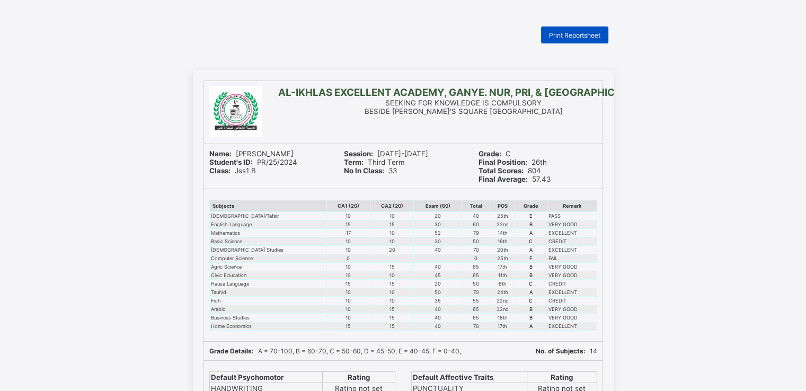
click at [577, 34] on span "Print Reportsheet" at bounding box center [574, 35] width 51 height 8
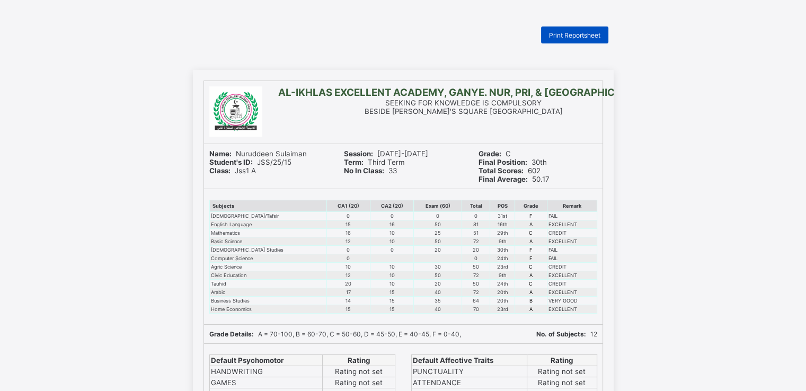
click at [583, 34] on span "Print Reportsheet" at bounding box center [574, 35] width 51 height 8
click at [574, 37] on span "Print Reportsheet" at bounding box center [574, 35] width 51 height 8
click at [571, 37] on span "Print Reportsheet" at bounding box center [574, 35] width 51 height 8
click at [560, 38] on span "Print Reportsheet" at bounding box center [574, 35] width 51 height 8
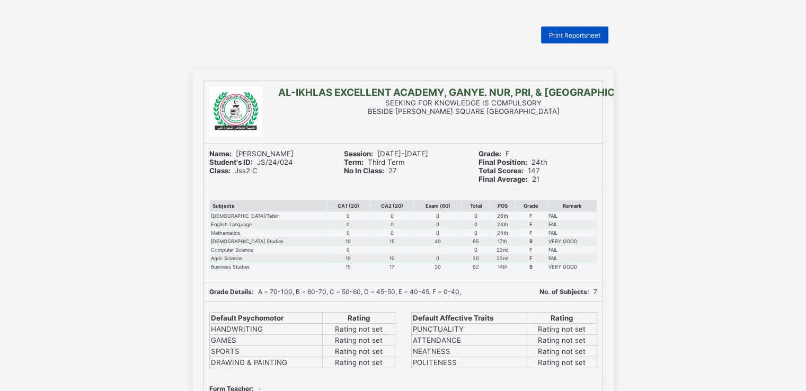
click at [560, 34] on span "Print Reportsheet" at bounding box center [574, 35] width 51 height 8
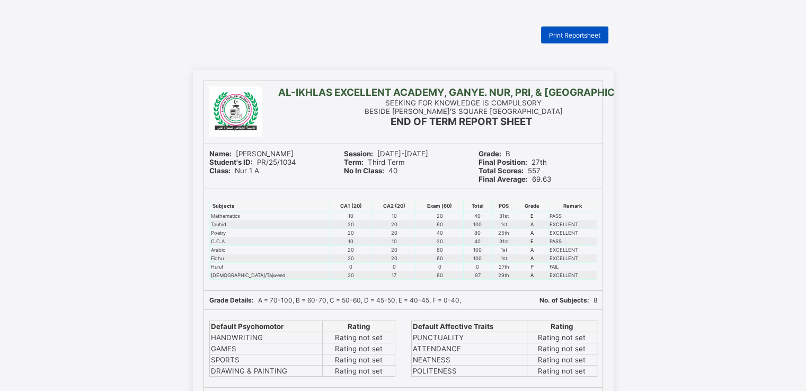
click at [561, 32] on span "Print Reportsheet" at bounding box center [574, 35] width 51 height 8
click at [566, 28] on div "Print Reportsheet" at bounding box center [574, 35] width 67 height 17
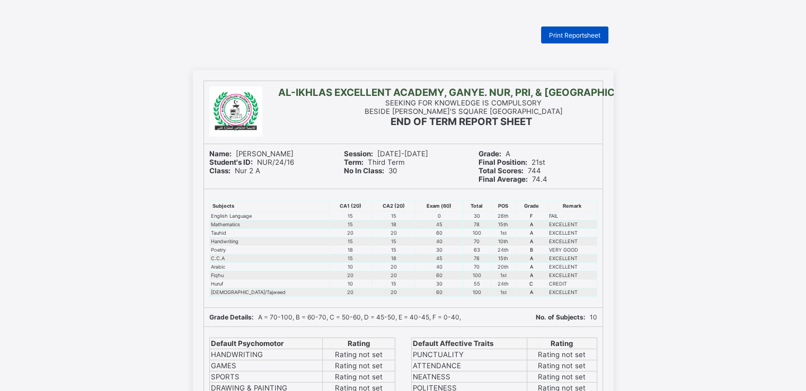
click at [568, 32] on span "Print Reportsheet" at bounding box center [574, 35] width 51 height 8
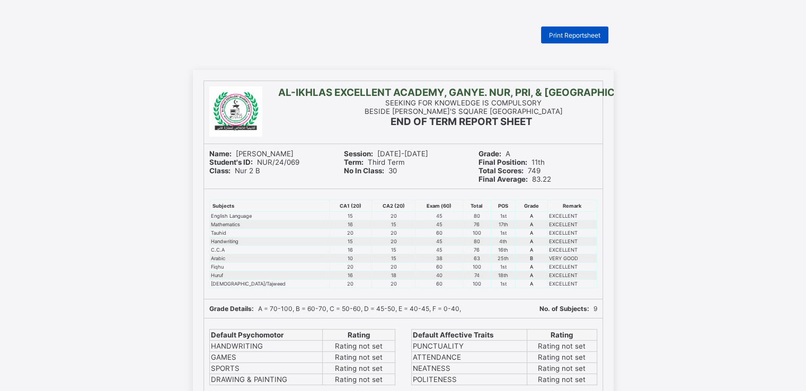
click at [565, 31] on span "Print Reportsheet" at bounding box center [574, 35] width 51 height 8
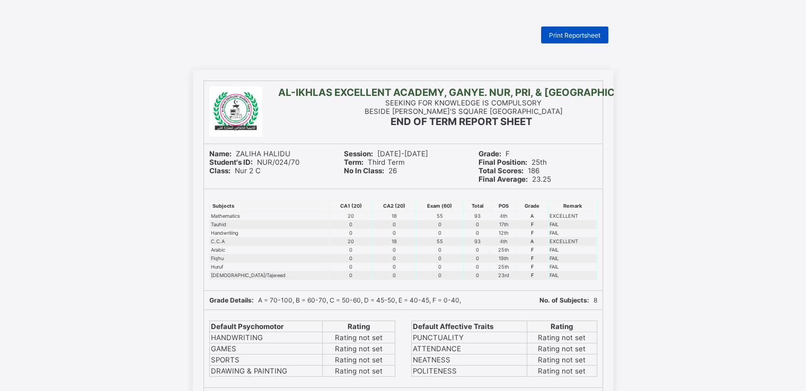
click at [577, 39] on span "Print Reportsheet" at bounding box center [574, 35] width 51 height 8
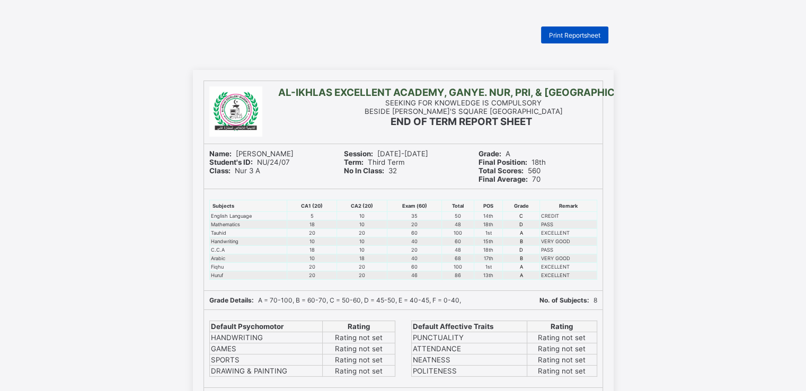
click at [565, 37] on span "Print Reportsheet" at bounding box center [574, 35] width 51 height 8
click at [564, 35] on span "Print Reportsheet" at bounding box center [574, 35] width 51 height 8
click at [575, 34] on span "Print Reportsheet" at bounding box center [574, 35] width 51 height 8
click at [564, 37] on span "Print Reportsheet" at bounding box center [574, 35] width 51 height 8
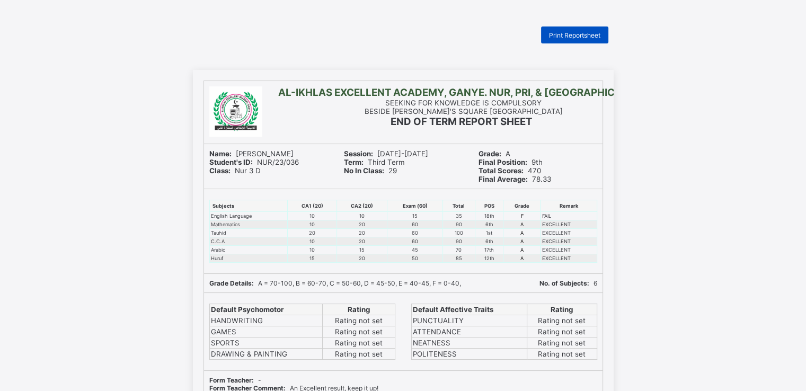
click at [568, 37] on span "Print Reportsheet" at bounding box center [574, 35] width 51 height 8
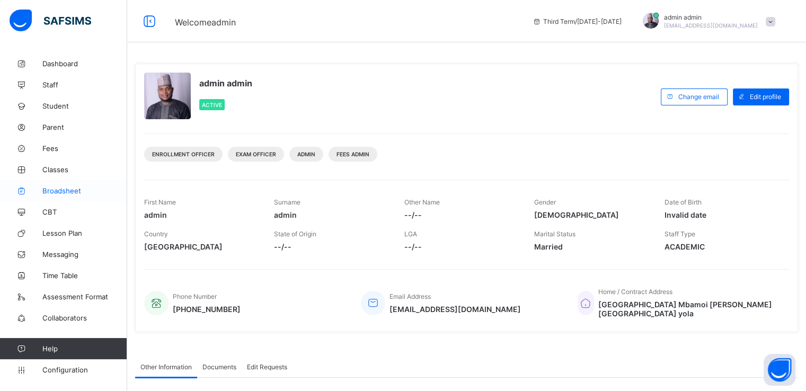
click at [57, 188] on span "Broadsheet" at bounding box center [84, 191] width 85 height 8
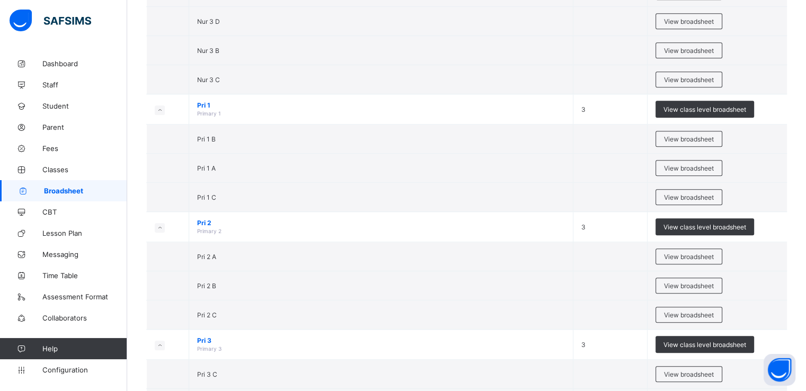
scroll to position [941, 0]
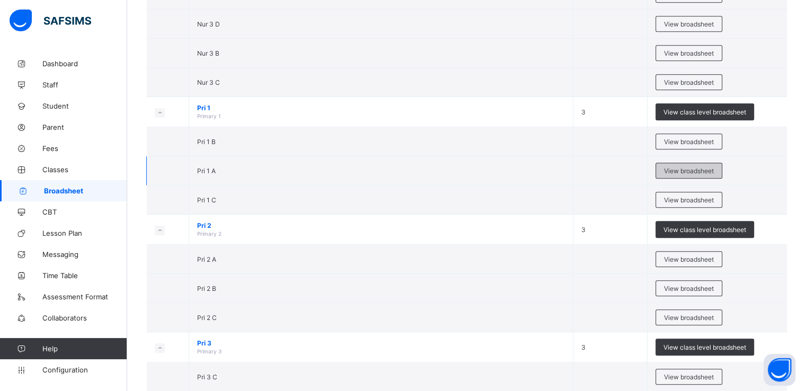
click at [682, 167] on span "View broadsheet" at bounding box center [689, 171] width 50 height 8
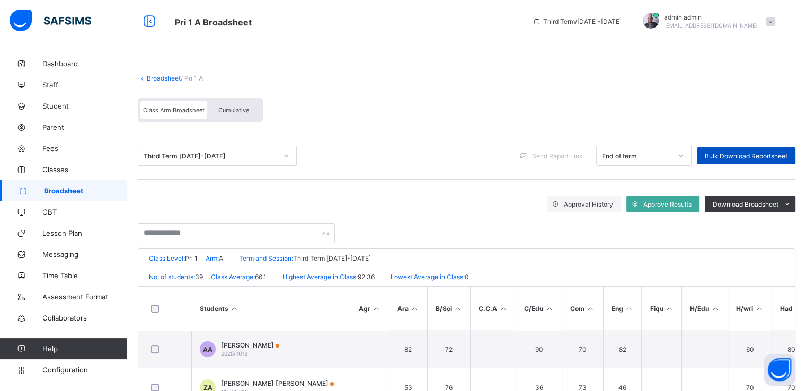
click at [736, 155] on span "Bulk Download Reportsheet" at bounding box center [746, 156] width 83 height 8
click at [148, 79] on link "Broadsheet" at bounding box center [164, 78] width 34 height 8
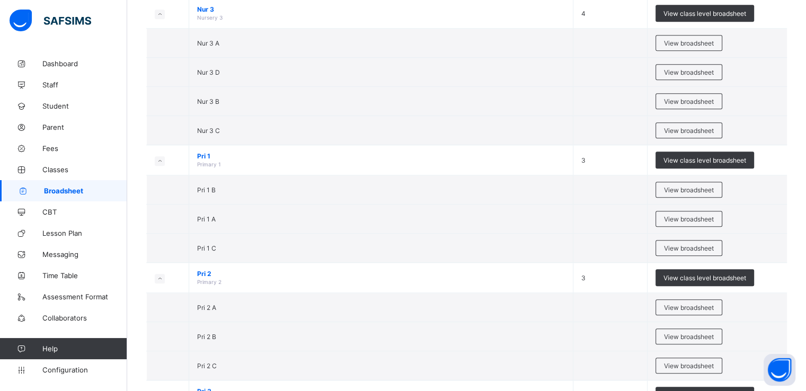
scroll to position [892, 0]
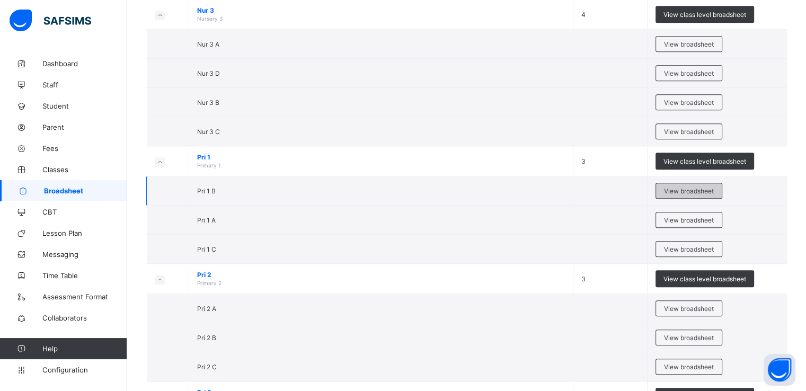
click at [696, 190] on span "View broadsheet" at bounding box center [689, 191] width 50 height 8
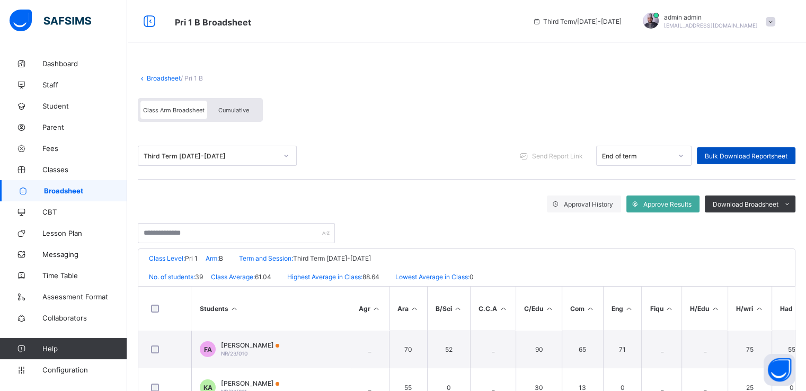
click at [758, 153] on span "Bulk Download Reportsheet" at bounding box center [746, 156] width 83 height 8
click at [156, 78] on link "Broadsheet" at bounding box center [164, 78] width 34 height 8
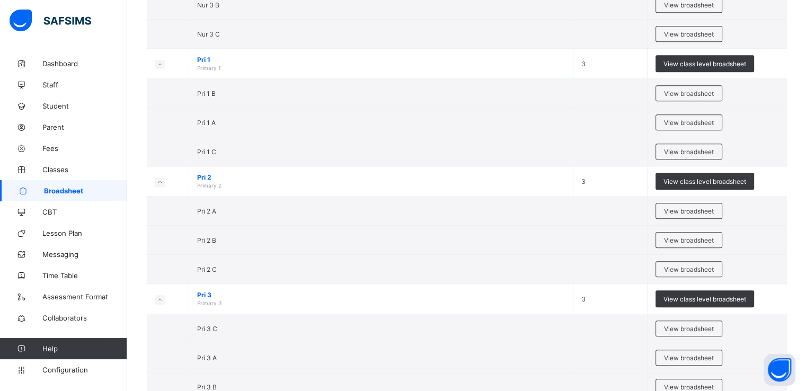
scroll to position [964, 0]
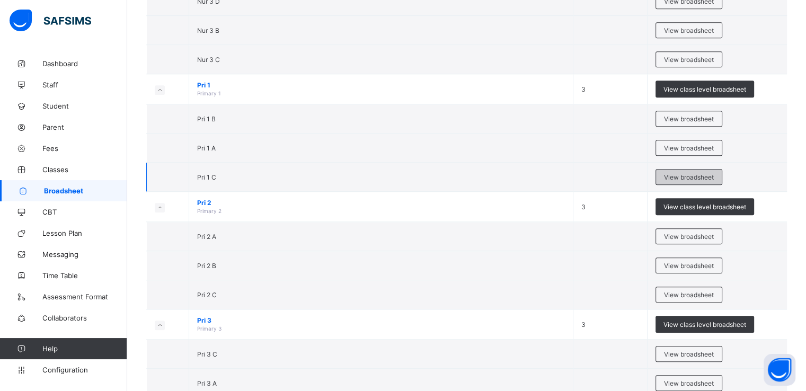
click at [681, 173] on span "View broadsheet" at bounding box center [689, 177] width 50 height 8
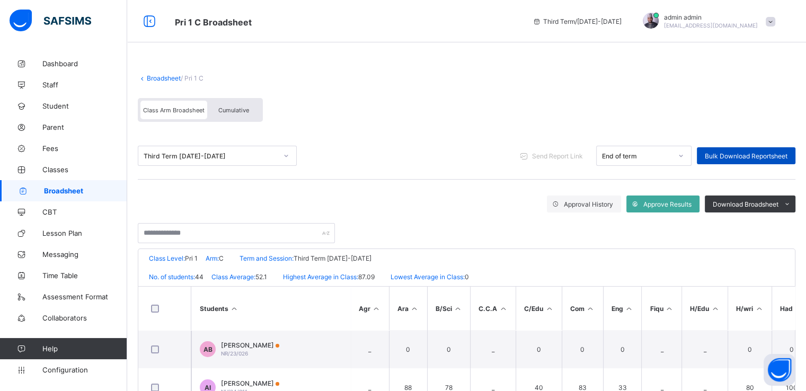
click at [737, 156] on span "Bulk Download Reportsheet" at bounding box center [746, 156] width 83 height 8
click at [167, 85] on div "Broadsheet / Pri 1 C Class Arm Broadsheet Cumulative" at bounding box center [467, 98] width 658 height 69
click at [159, 79] on link "Broadsheet" at bounding box center [164, 78] width 34 height 8
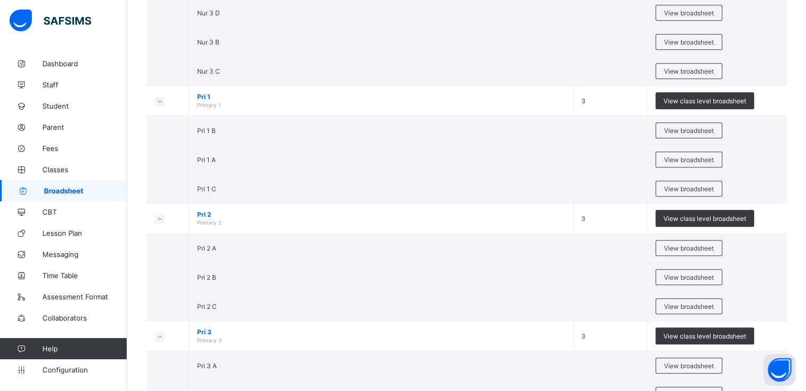
scroll to position [952, 0]
click at [690, 247] on span "View broadsheet" at bounding box center [689, 248] width 50 height 8
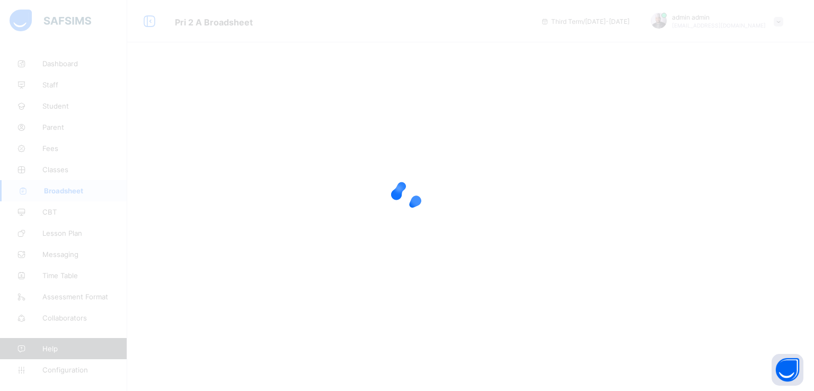
drag, startPoint x: 490, startPoint y: 135, endPoint x: 485, endPoint y: 199, distance: 64.9
click at [485, 199] on div at bounding box center [407, 195] width 814 height 391
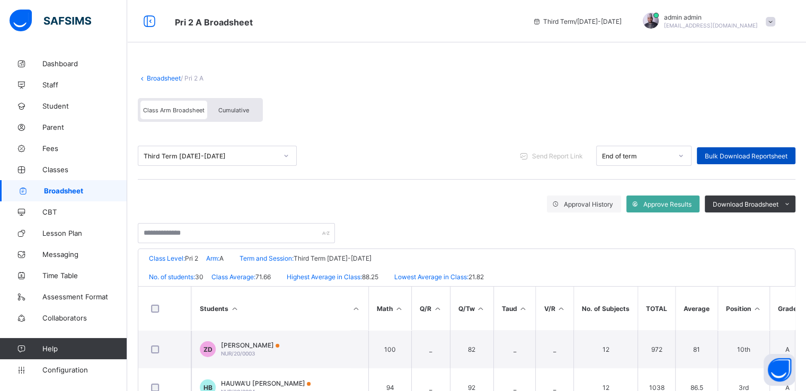
click at [740, 155] on span "Bulk Download Reportsheet" at bounding box center [746, 156] width 83 height 8
click at [156, 77] on link "Broadsheet" at bounding box center [164, 78] width 34 height 8
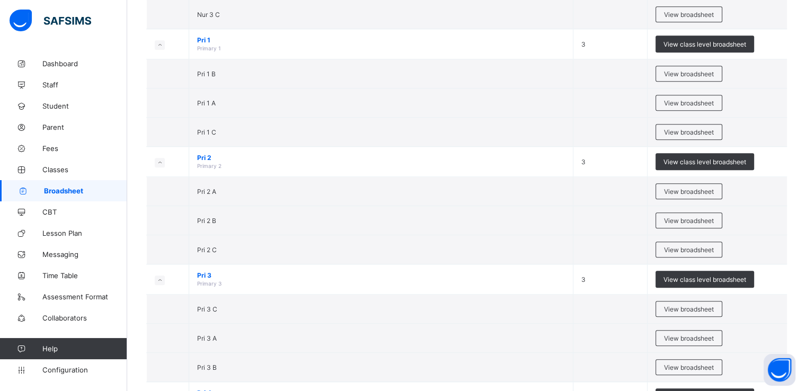
scroll to position [1009, 0]
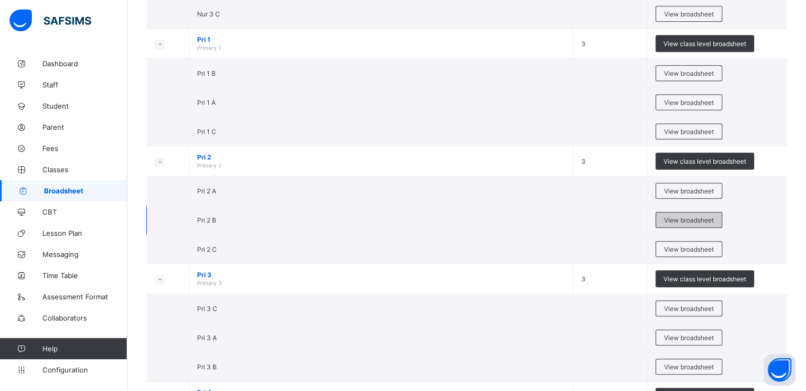
click at [690, 216] on span "View broadsheet" at bounding box center [689, 220] width 50 height 8
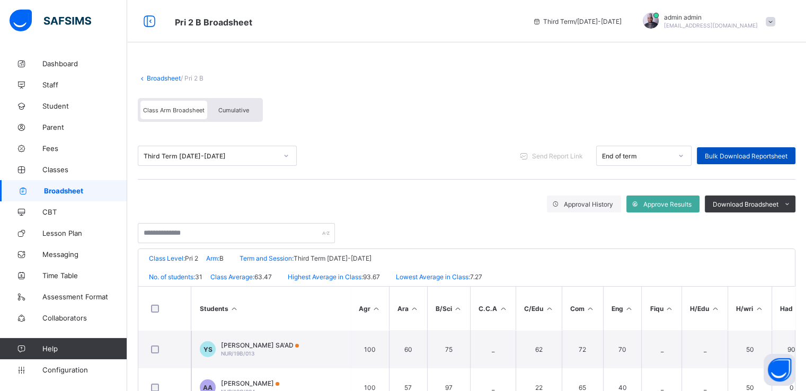
click at [753, 155] on span "Bulk Download Reportsheet" at bounding box center [746, 156] width 83 height 8
click at [156, 77] on link "Broadsheet" at bounding box center [164, 78] width 34 height 8
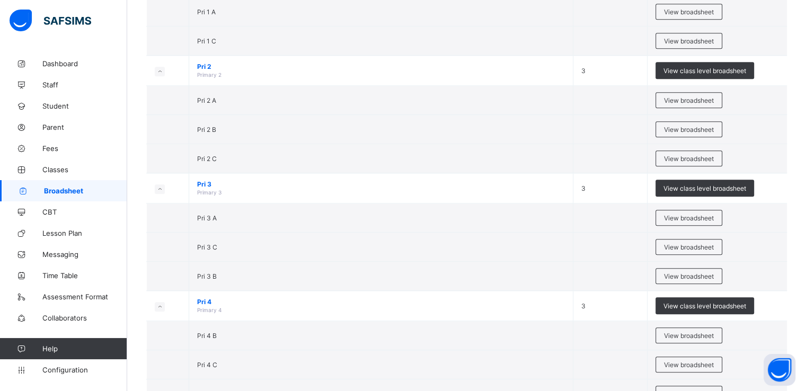
scroll to position [1103, 0]
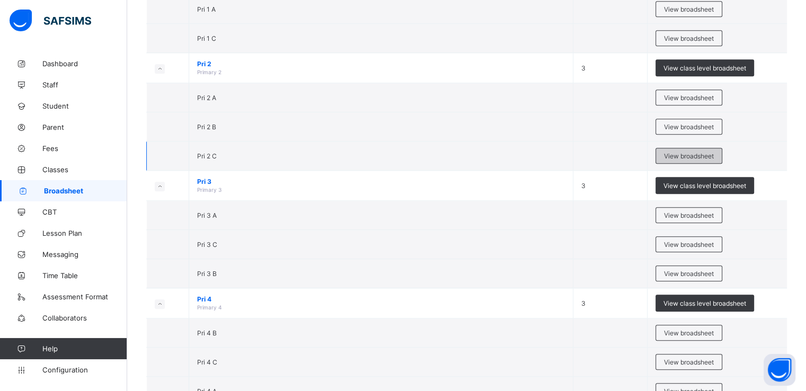
click at [674, 152] on span "View broadsheet" at bounding box center [689, 156] width 50 height 8
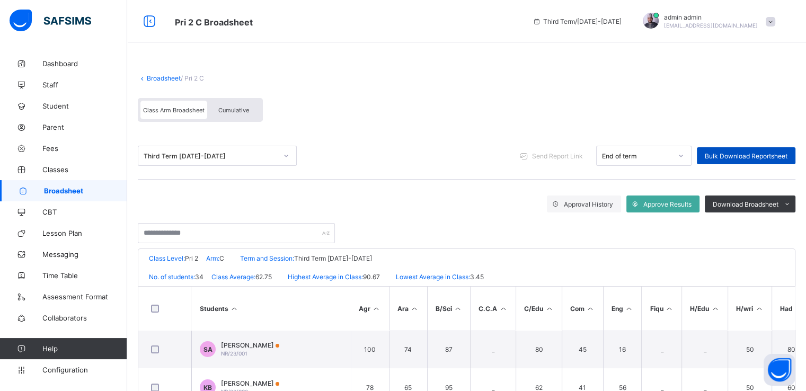
click at [745, 157] on span "Bulk Download Reportsheet" at bounding box center [746, 156] width 83 height 8
click at [154, 77] on link "Broadsheet" at bounding box center [164, 78] width 34 height 8
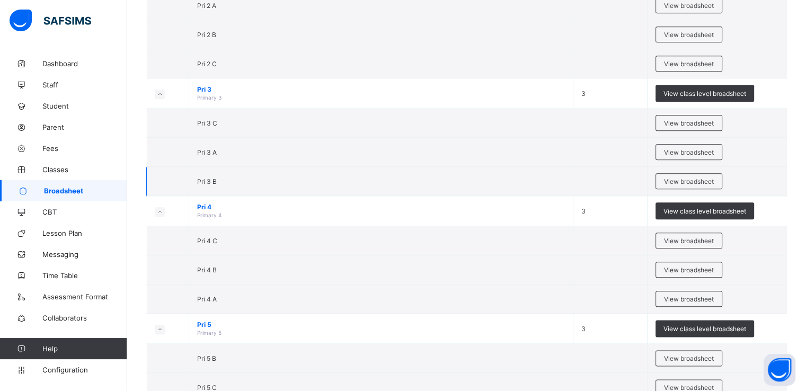
scroll to position [1196, 0]
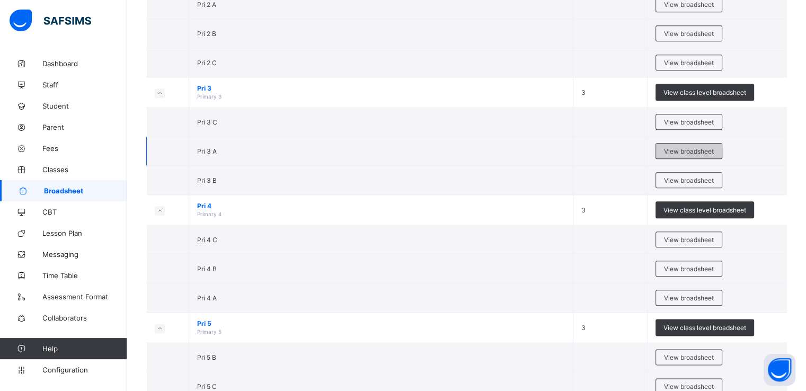
click at [698, 147] on span "View broadsheet" at bounding box center [689, 151] width 50 height 8
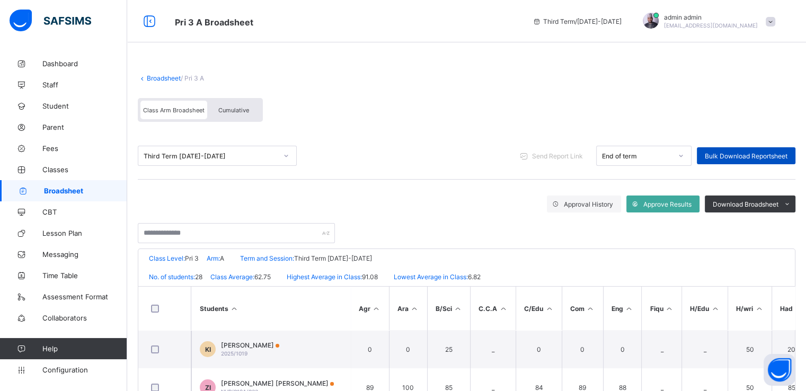
click at [745, 153] on span "Bulk Download Reportsheet" at bounding box center [746, 156] width 83 height 8
click at [159, 77] on link "Broadsheet" at bounding box center [164, 78] width 34 height 8
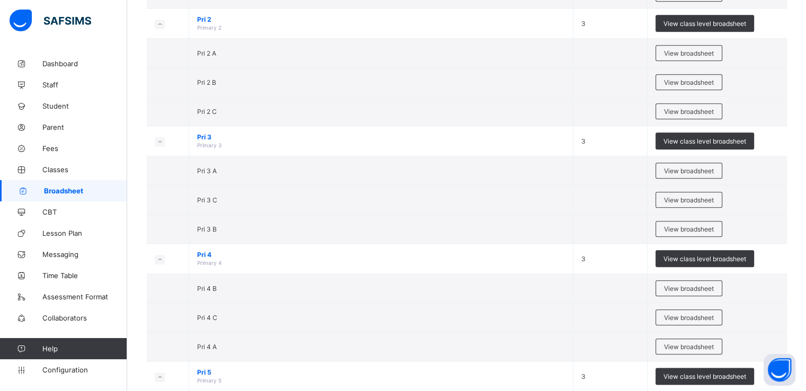
scroll to position [1153, 0]
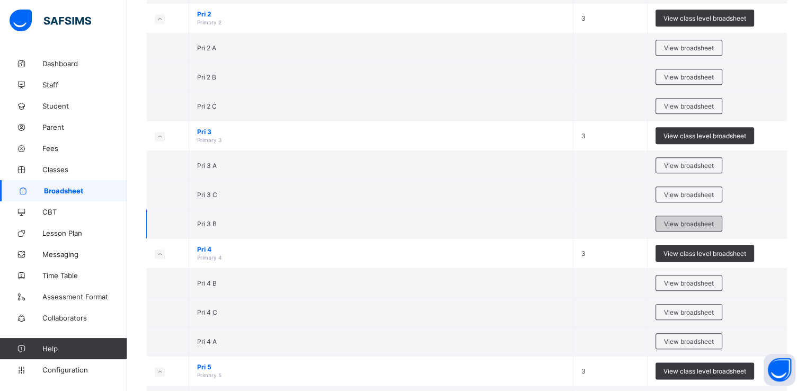
click at [674, 220] on span "View broadsheet" at bounding box center [689, 224] width 50 height 8
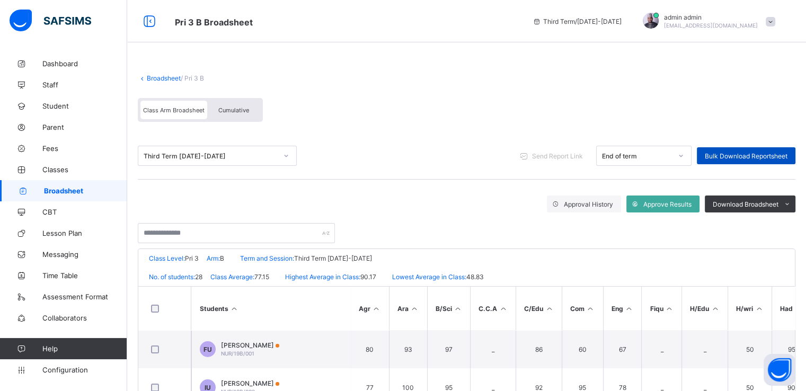
click at [742, 154] on span "Bulk Download Reportsheet" at bounding box center [746, 156] width 83 height 8
click at [159, 78] on link "Broadsheet" at bounding box center [164, 78] width 34 height 8
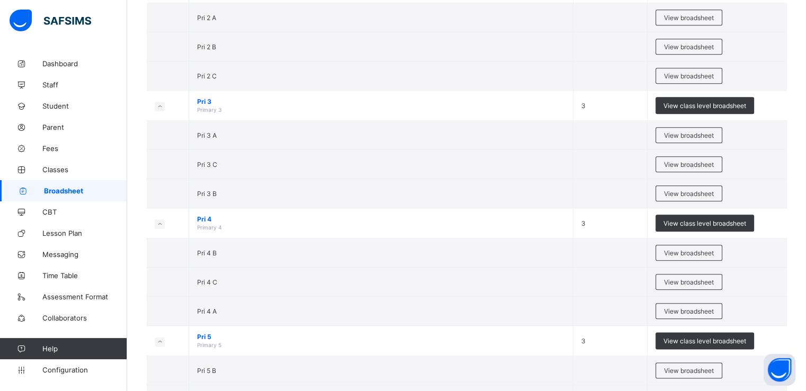
scroll to position [1183, 0]
click at [687, 160] on span "View broadsheet" at bounding box center [689, 164] width 50 height 8
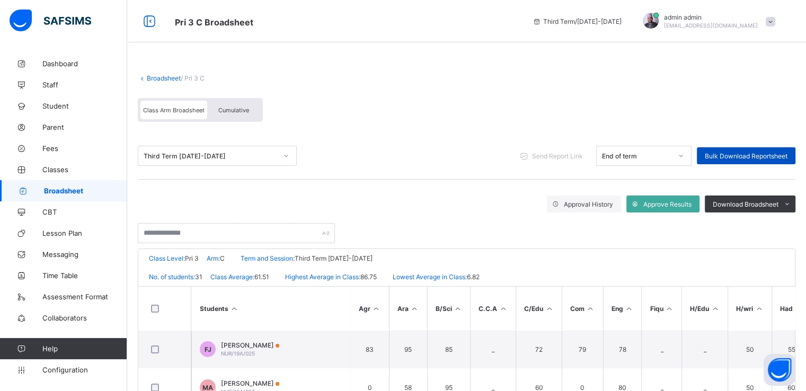
click at [754, 157] on span "Bulk Download Reportsheet" at bounding box center [746, 156] width 83 height 8
click at [162, 79] on link "Broadsheet" at bounding box center [164, 78] width 34 height 8
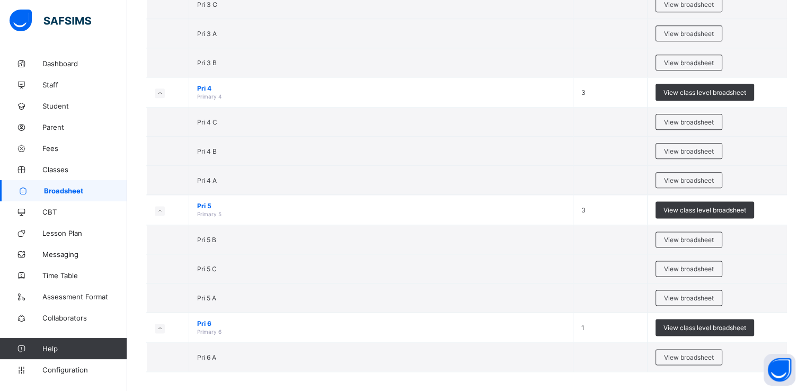
scroll to position [1315, 0]
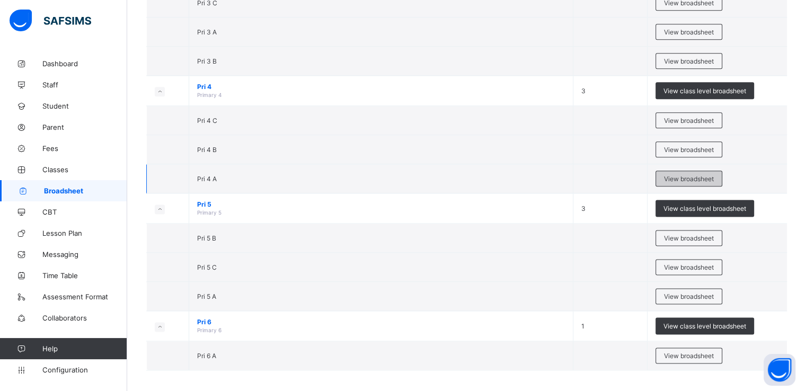
click at [691, 175] on span "View broadsheet" at bounding box center [689, 179] width 50 height 8
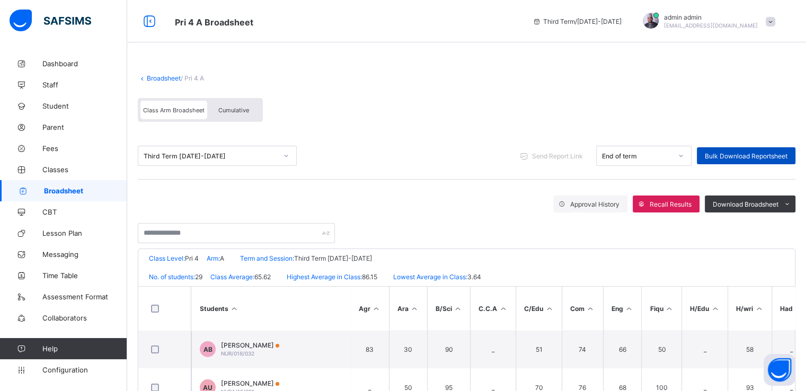
click at [730, 159] on span "Bulk Download Reportsheet" at bounding box center [746, 156] width 83 height 8
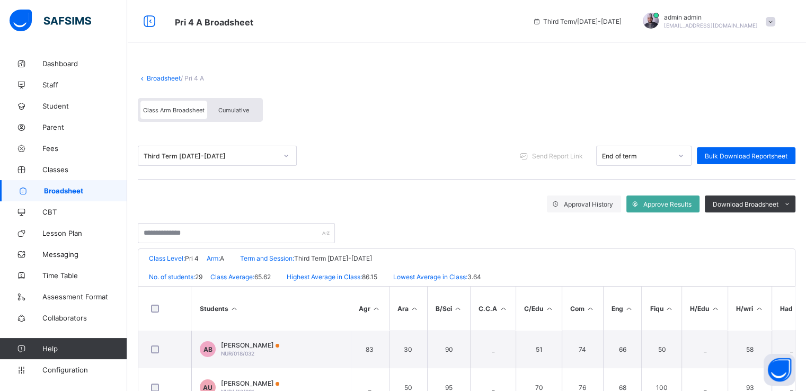
click at [159, 77] on link "Broadsheet" at bounding box center [164, 78] width 34 height 8
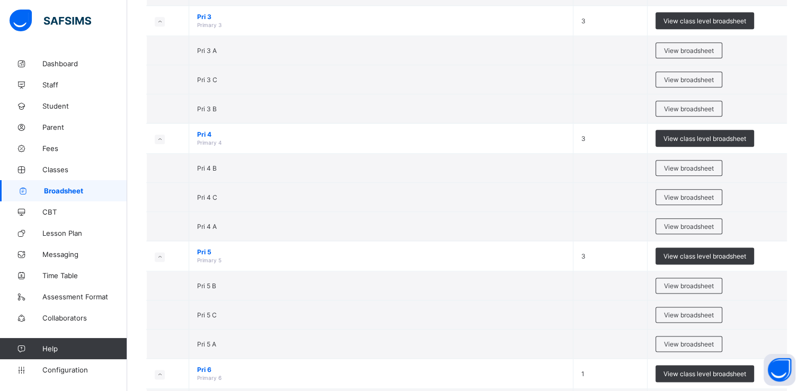
scroll to position [1268, 0]
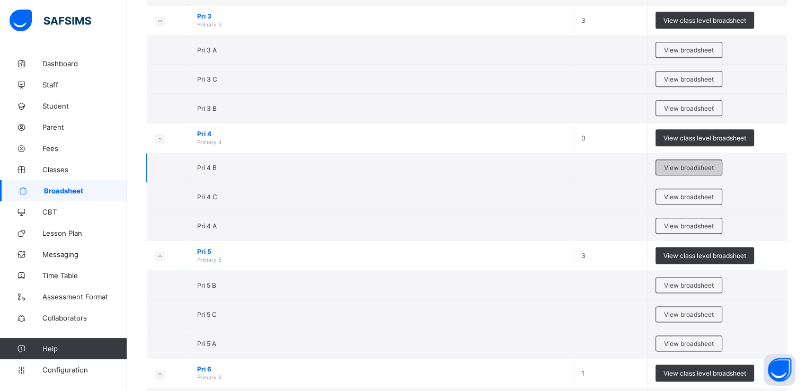
click at [691, 164] on span "View broadsheet" at bounding box center [689, 168] width 50 height 8
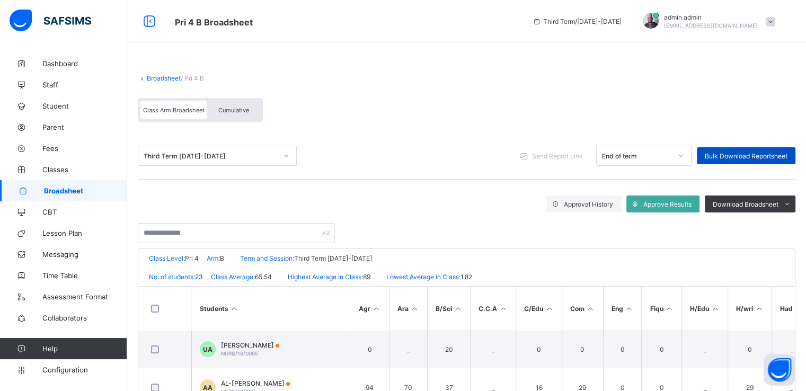
click at [749, 154] on span "Bulk Download Reportsheet" at bounding box center [746, 156] width 83 height 8
click at [159, 75] on link "Broadsheet" at bounding box center [164, 78] width 34 height 8
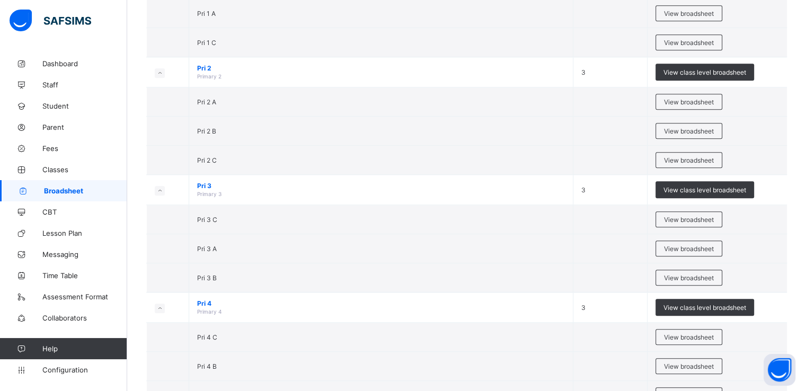
scroll to position [1315, 0]
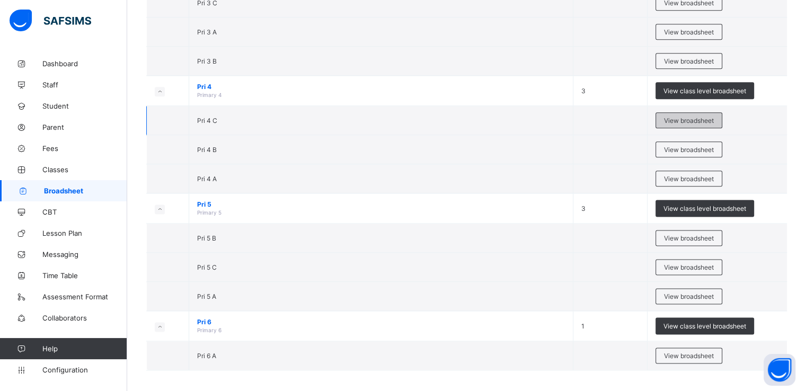
click at [683, 118] on span "View broadsheet" at bounding box center [689, 121] width 50 height 8
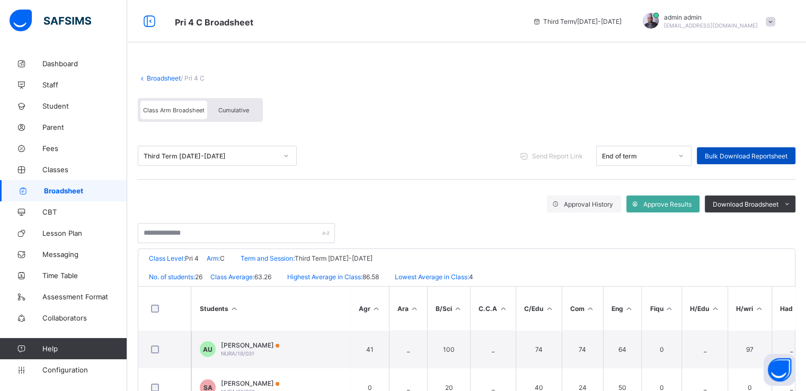
click at [752, 157] on span "Bulk Download Reportsheet" at bounding box center [746, 156] width 83 height 8
click at [157, 73] on span at bounding box center [467, 69] width 658 height 11
click at [161, 78] on link "Broadsheet" at bounding box center [164, 78] width 34 height 8
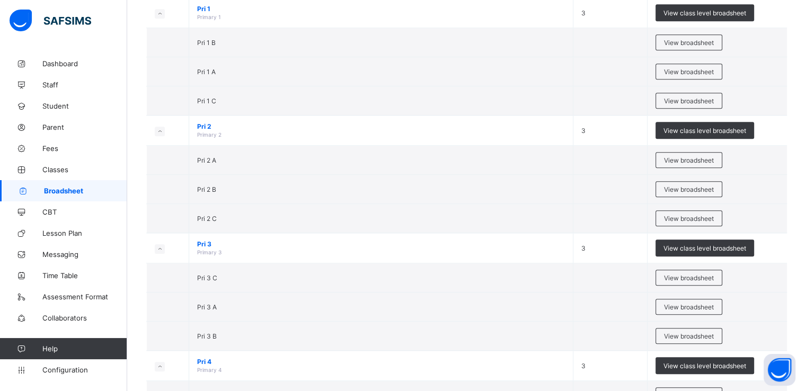
scroll to position [1315, 0]
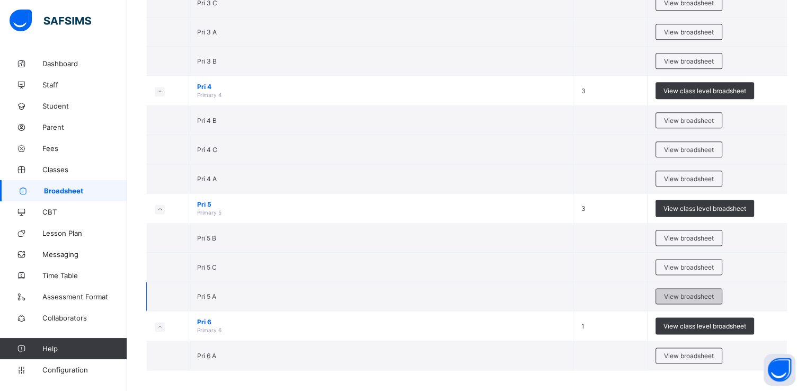
click at [694, 293] on span "View broadsheet" at bounding box center [689, 297] width 50 height 8
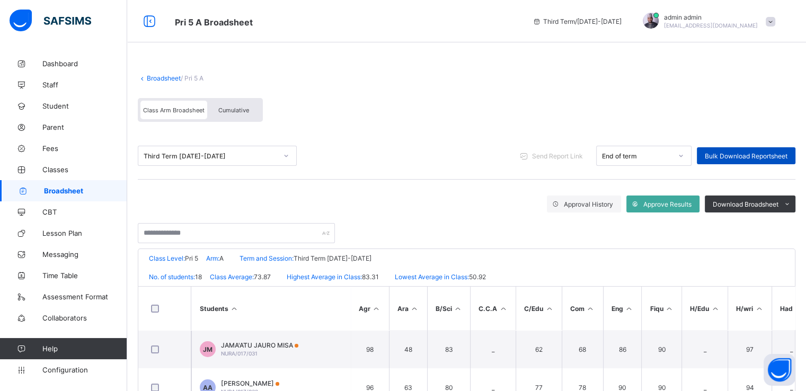
click at [747, 157] on span "Bulk Download Reportsheet" at bounding box center [746, 156] width 83 height 8
click at [152, 77] on link "Broadsheet" at bounding box center [164, 78] width 34 height 8
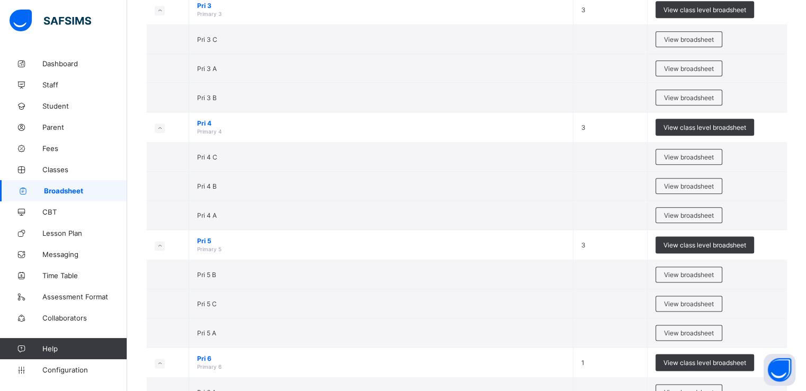
scroll to position [1315, 0]
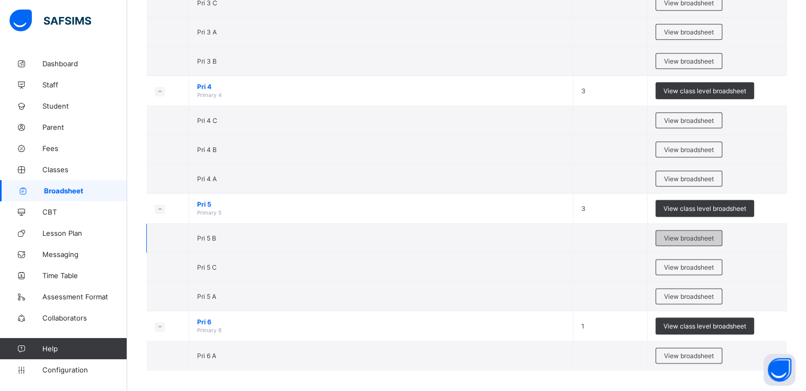
click at [685, 236] on span "View broadsheet" at bounding box center [689, 238] width 50 height 8
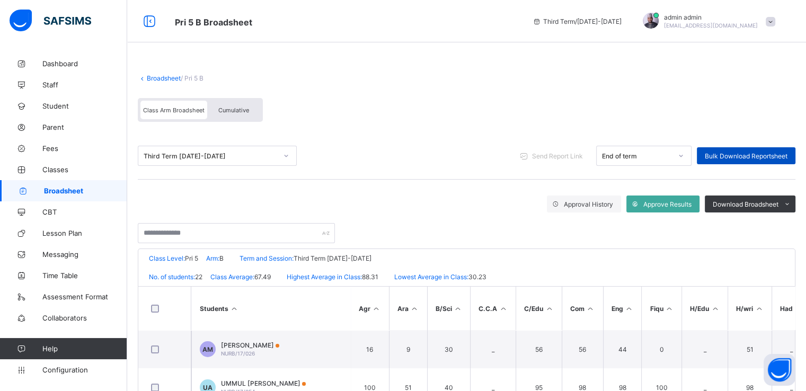
click at [746, 152] on span "Bulk Download Reportsheet" at bounding box center [746, 156] width 83 height 8
click at [155, 77] on link "Broadsheet" at bounding box center [164, 78] width 34 height 8
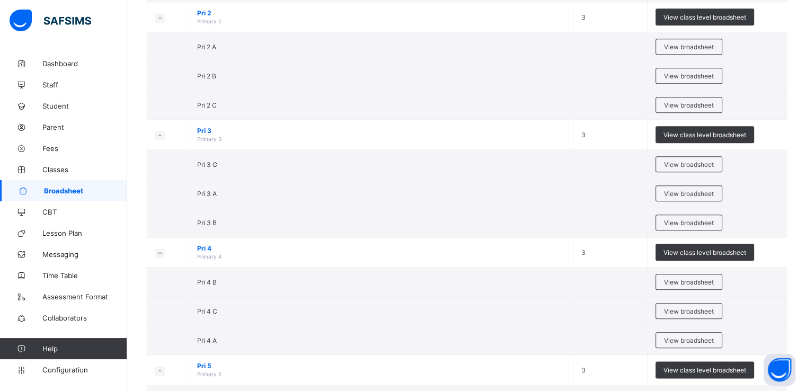
scroll to position [1315, 0]
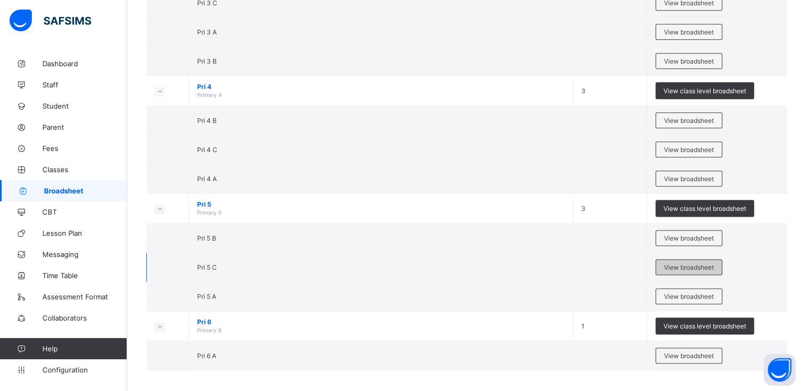
click at [684, 264] on span "View broadsheet" at bounding box center [689, 267] width 50 height 8
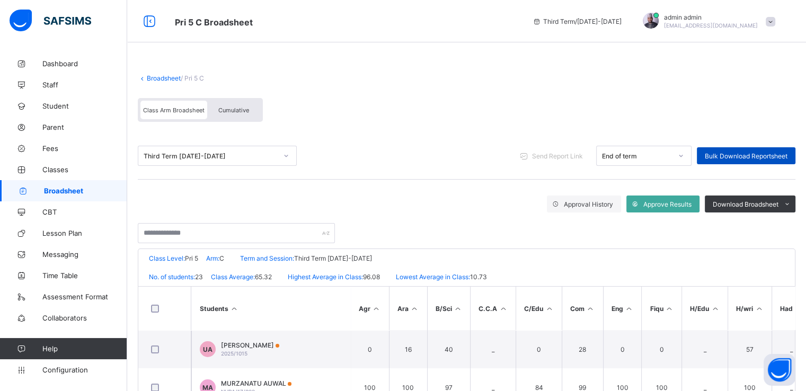
click at [745, 157] on span "Bulk Download Reportsheet" at bounding box center [746, 156] width 83 height 8
click at [155, 79] on link "Broadsheet" at bounding box center [164, 78] width 34 height 8
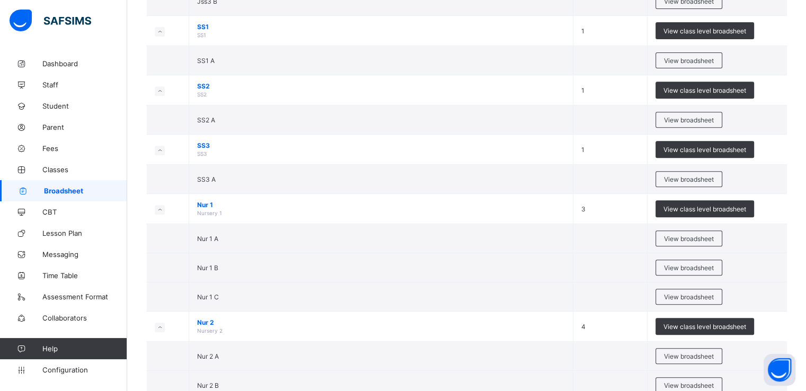
scroll to position [233, 0]
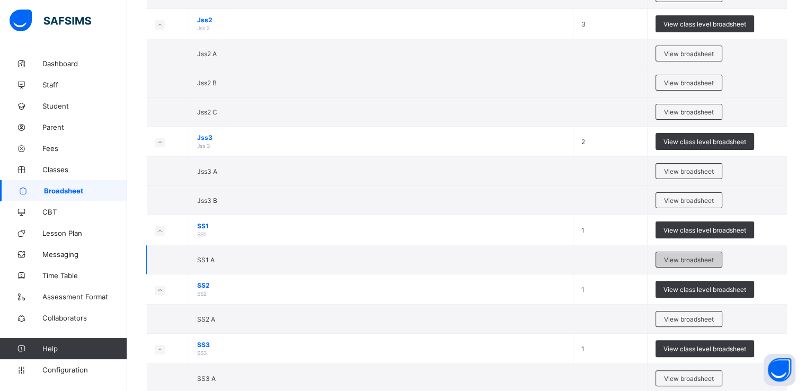
click at [682, 256] on span "View broadsheet" at bounding box center [689, 260] width 50 height 8
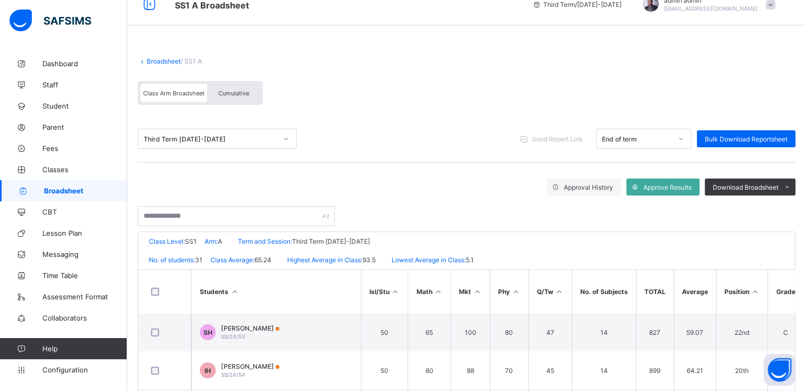
scroll to position [13, 0]
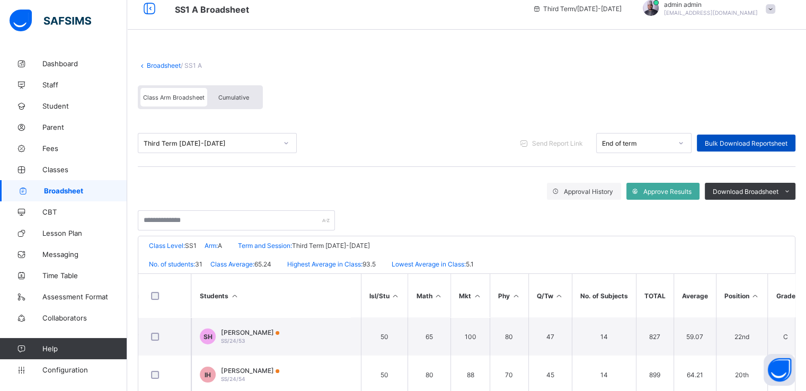
click at [748, 143] on span "Bulk Download Reportsheet" at bounding box center [746, 143] width 83 height 8
click at [162, 63] on link "Broadsheet" at bounding box center [164, 66] width 34 height 8
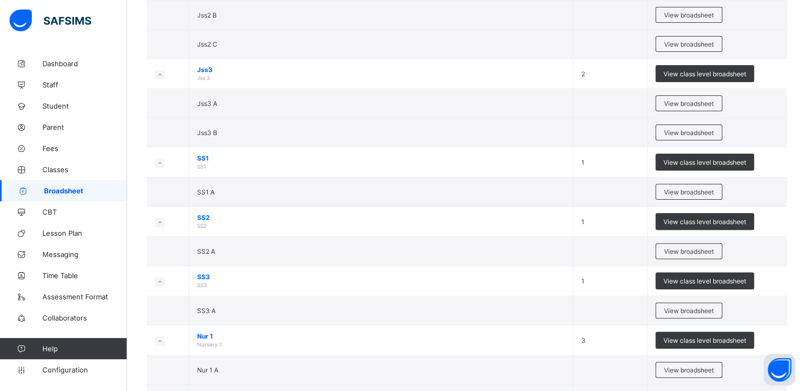
scroll to position [300, 0]
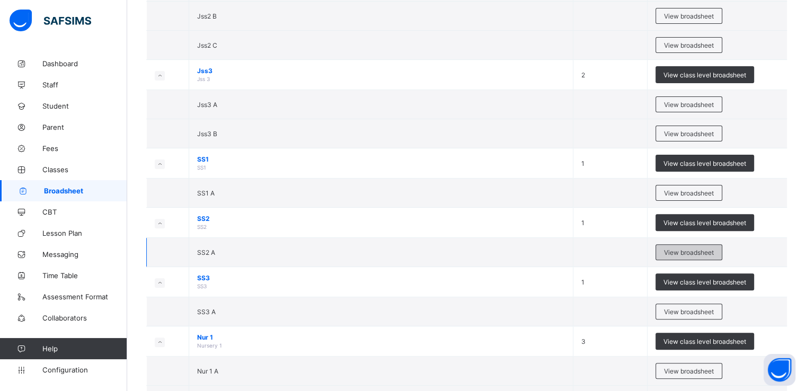
click at [683, 252] on span "View broadsheet" at bounding box center [689, 253] width 50 height 8
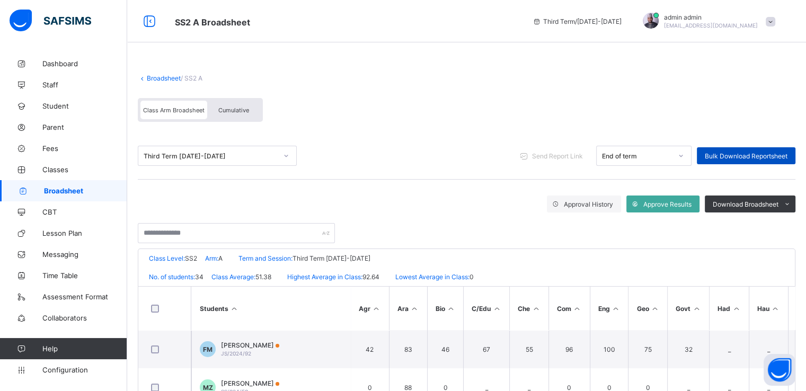
click at [742, 156] on span "Bulk Download Reportsheet" at bounding box center [746, 156] width 83 height 8
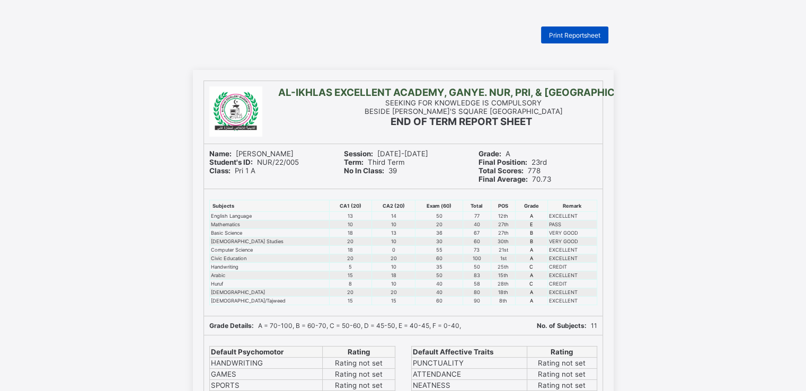
click at [558, 32] on span "Print Reportsheet" at bounding box center [574, 35] width 51 height 8
click at [573, 31] on span "Print Reportsheet" at bounding box center [574, 35] width 51 height 8
click at [575, 37] on span "Print Reportsheet" at bounding box center [574, 35] width 51 height 8
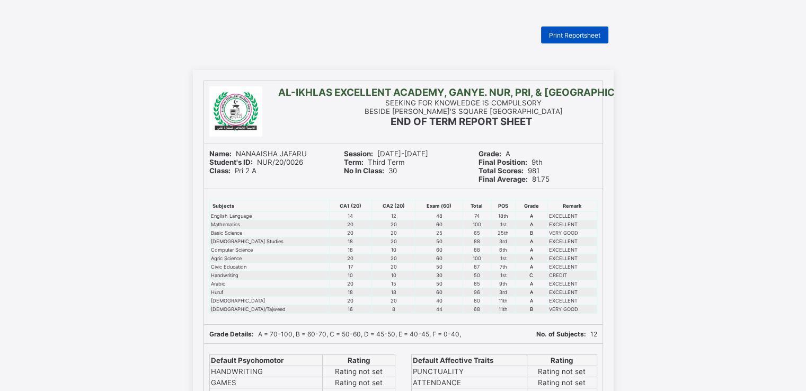
click at [568, 37] on span "Print Reportsheet" at bounding box center [574, 35] width 51 height 8
click at [560, 34] on span "Print Reportsheet" at bounding box center [574, 35] width 51 height 8
click at [562, 38] on span "Print Reportsheet" at bounding box center [574, 35] width 51 height 8
click at [568, 37] on span "Print Reportsheet" at bounding box center [574, 35] width 51 height 8
click at [570, 33] on span "Print Reportsheet" at bounding box center [574, 35] width 51 height 8
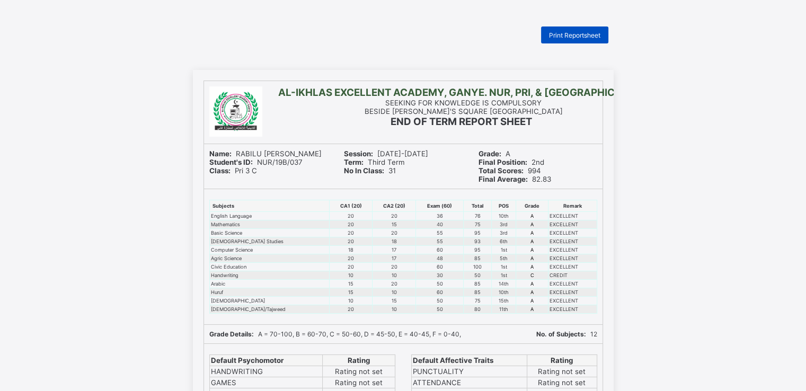
click at [559, 34] on span "Print Reportsheet" at bounding box center [574, 35] width 51 height 8
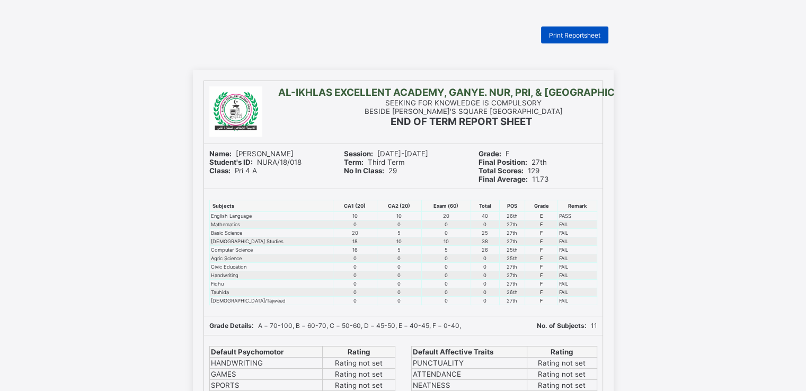
click at [570, 34] on span "Print Reportsheet" at bounding box center [574, 35] width 51 height 8
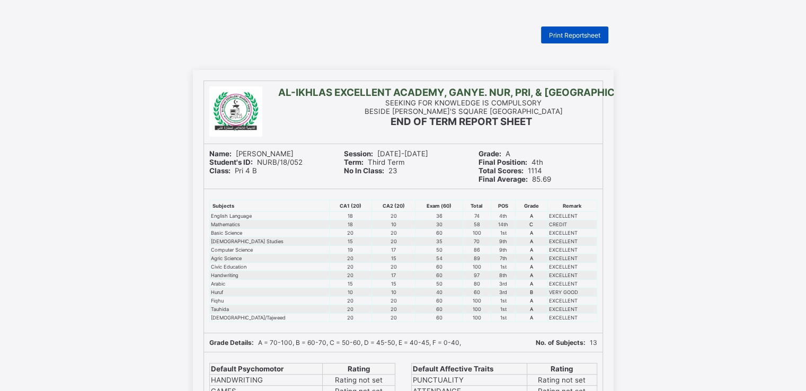
click at [564, 41] on div "Print Reportsheet" at bounding box center [574, 35] width 67 height 17
click at [566, 33] on span "Print Reportsheet" at bounding box center [574, 35] width 51 height 8
click at [562, 37] on span "Print Reportsheet" at bounding box center [574, 35] width 51 height 8
click at [583, 33] on span "Print Reportsheet" at bounding box center [574, 35] width 51 height 8
click at [567, 36] on span "Print Reportsheet" at bounding box center [574, 35] width 51 height 8
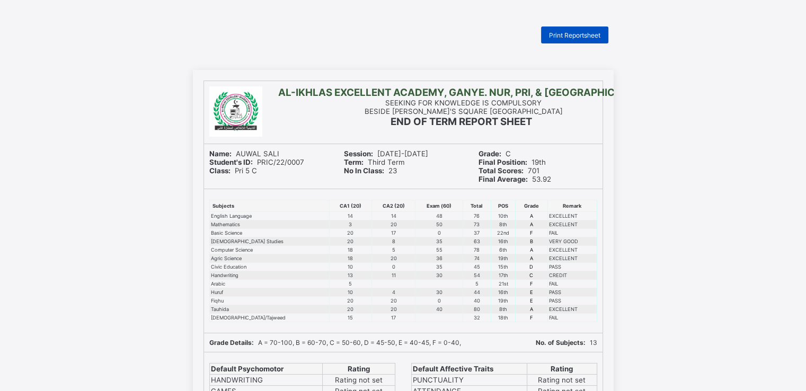
click at [573, 39] on div "Print Reportsheet" at bounding box center [574, 35] width 67 height 17
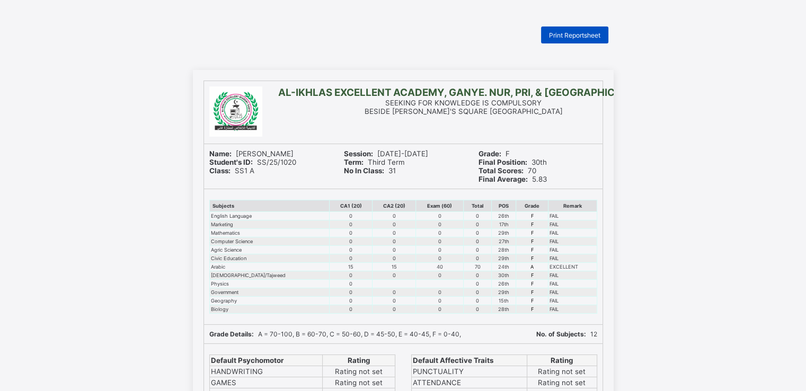
click at [575, 31] on span "Print Reportsheet" at bounding box center [574, 35] width 51 height 8
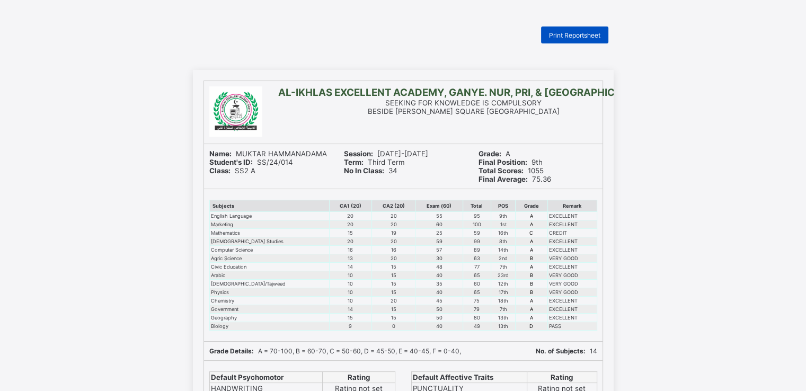
click at [574, 32] on span "Print Reportsheet" at bounding box center [574, 35] width 51 height 8
